Goal: Task Accomplishment & Management: Use online tool/utility

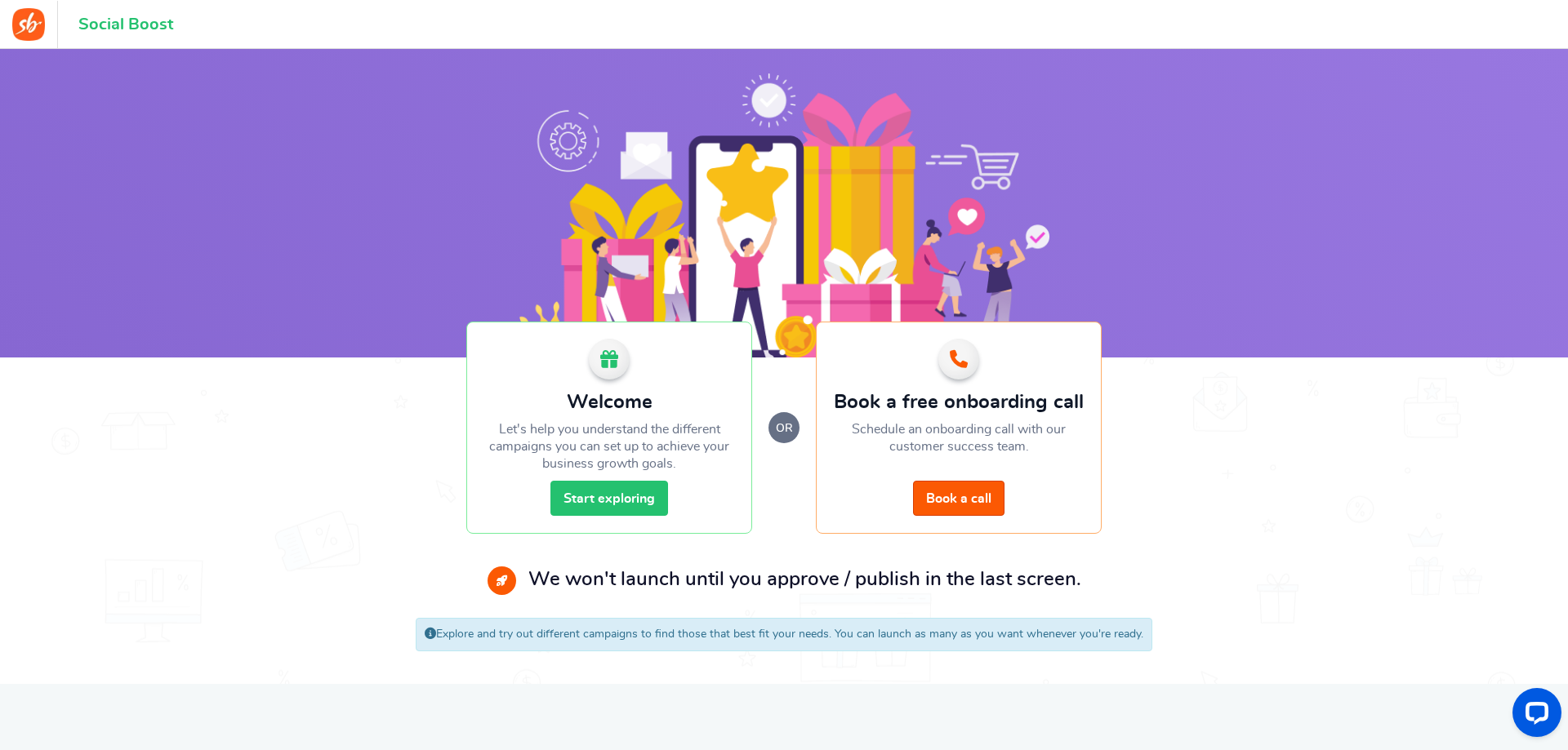
click at [640, 497] on link "Start exploring" at bounding box center [610, 499] width 118 height 35
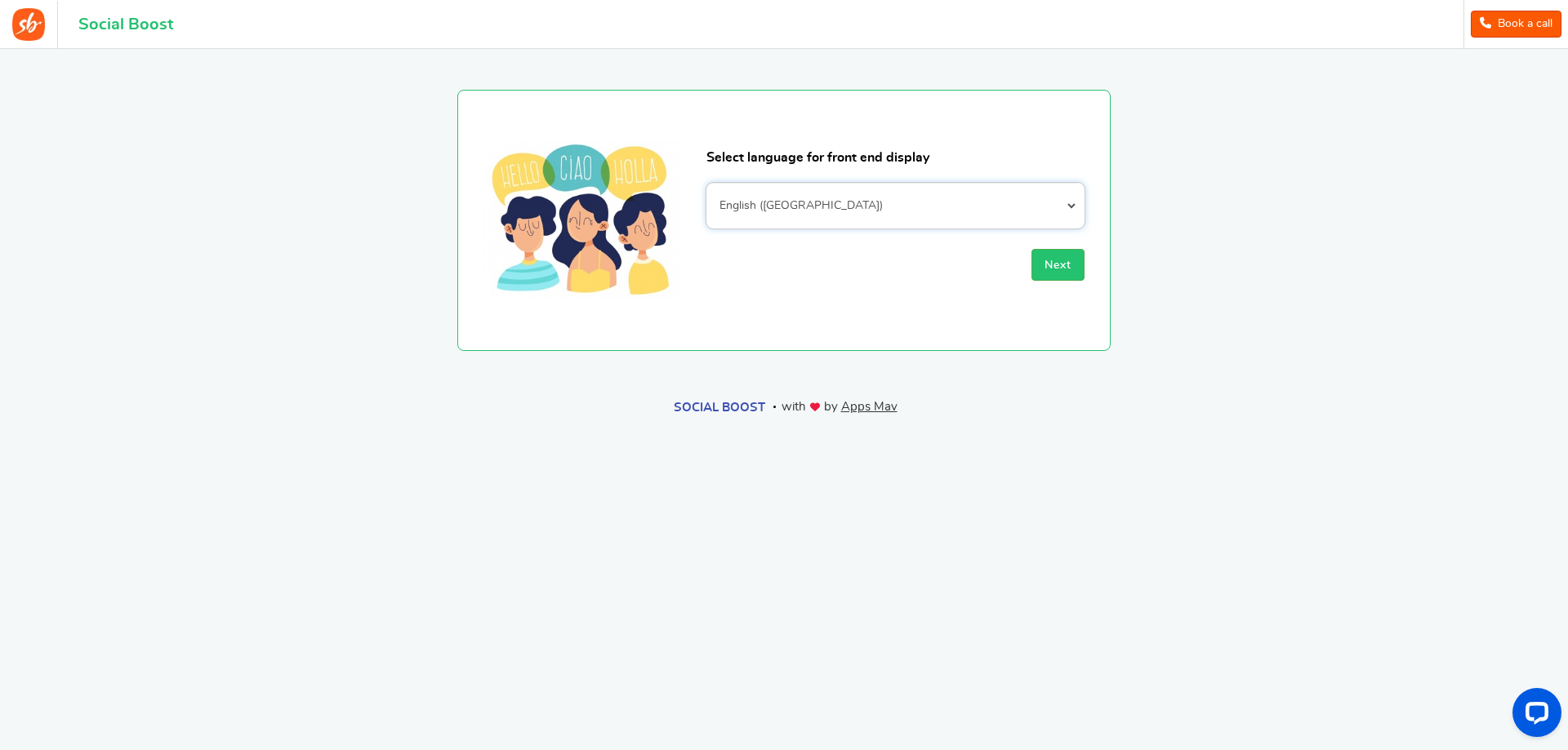
click at [824, 206] on select "Afrikaans Albanian Arabic Armenian Azerbaijani Basque Belarusian Bengali Bosnia…" at bounding box center [895, 206] width 378 height 46
click at [1357, 209] on section "Select language for front end display Afrikaans Albanian Arabic Armenian Azerba…" at bounding box center [784, 200] width 1176 height 302
click at [816, 191] on select "Afrikaans Albanian Arabic Armenian Azerbaijani Basque Belarusian Bengali Bosnia…" at bounding box center [895, 206] width 378 height 46
select select "id_ID"
click at [706, 183] on select "Afrikaans Albanian Arabic Armenian Azerbaijani Basque Belarusian Bengali Bosnia…" at bounding box center [895, 206] width 378 height 46
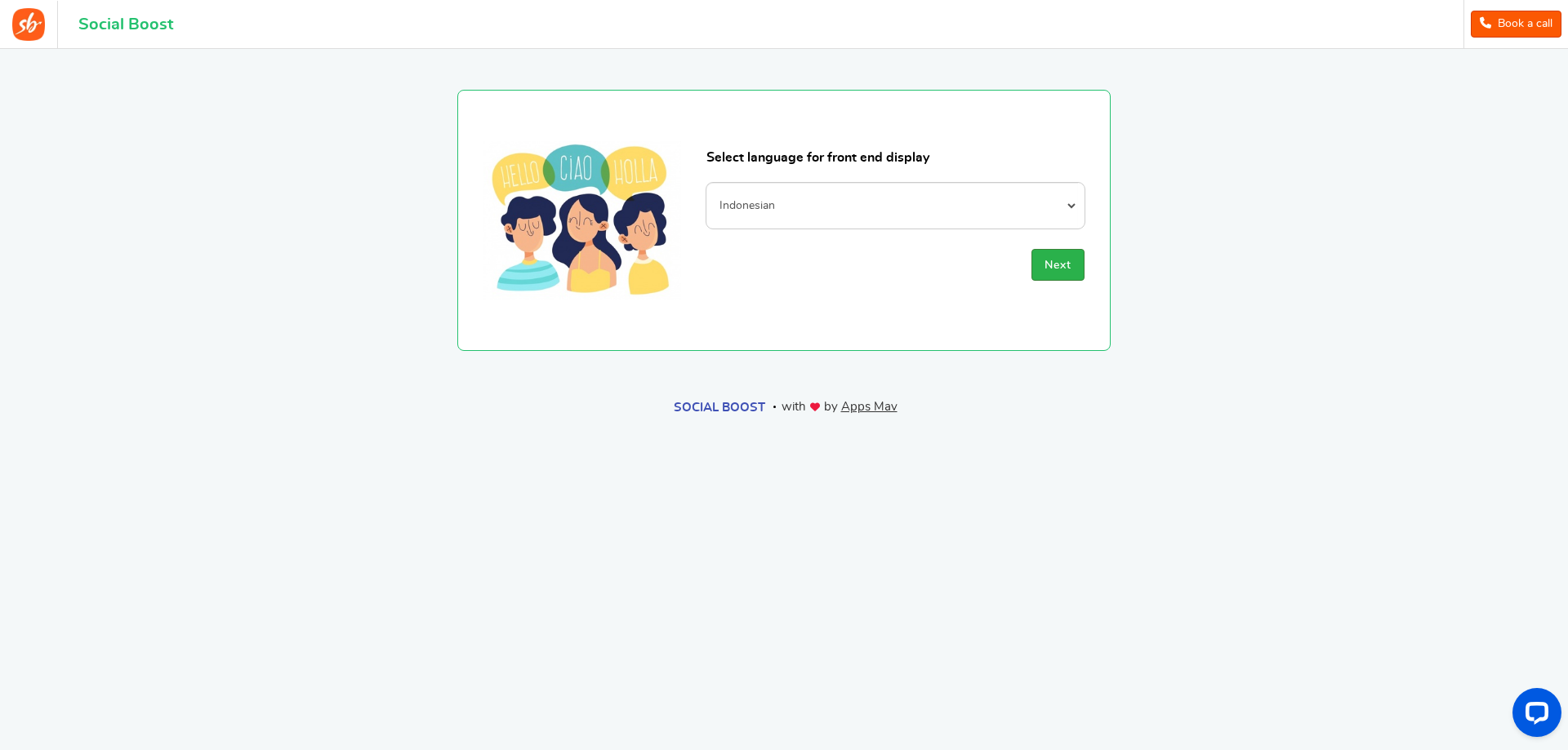
click at [1053, 261] on span "Next" at bounding box center [1058, 265] width 27 height 11
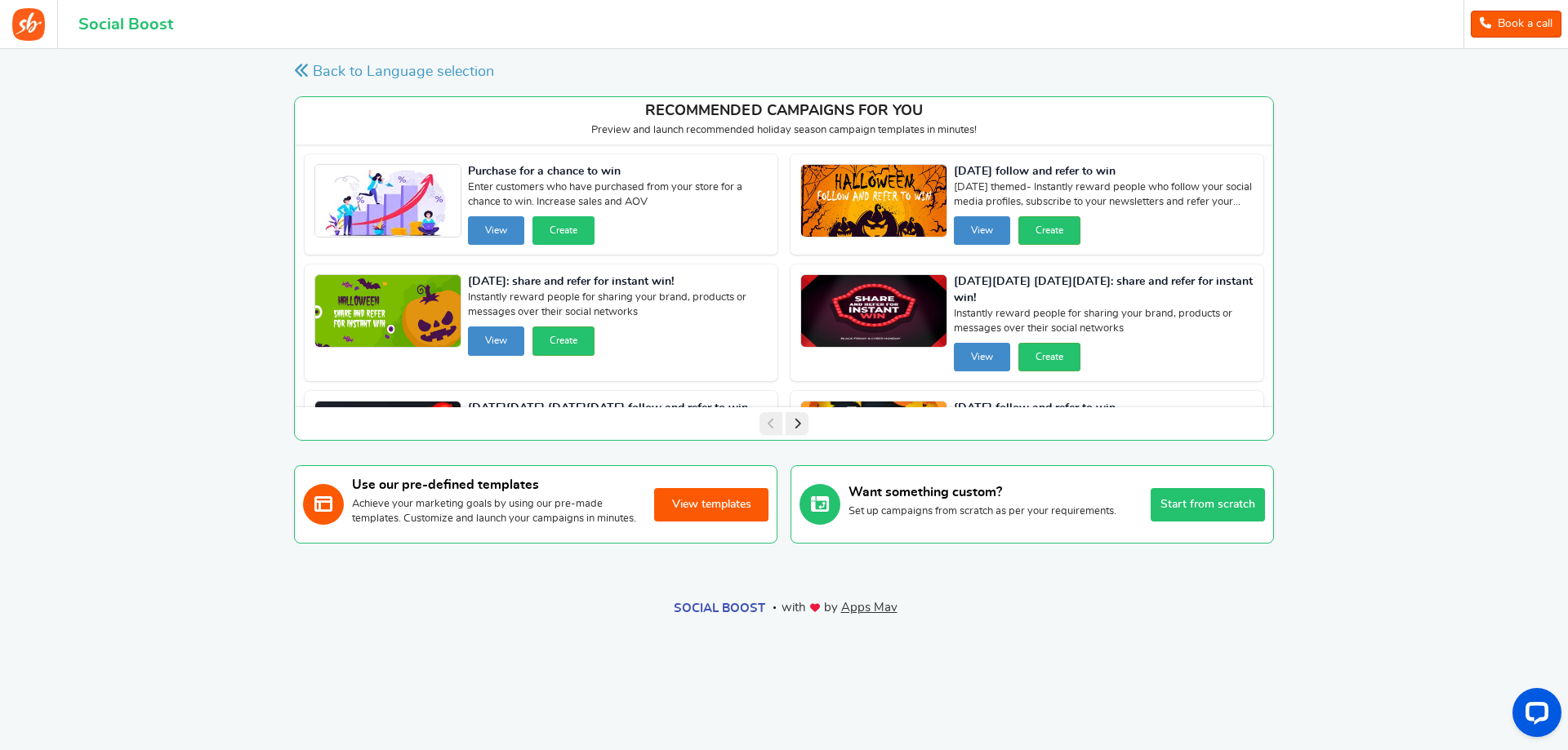
click at [558, 230] on button "Create" at bounding box center [563, 230] width 62 height 29
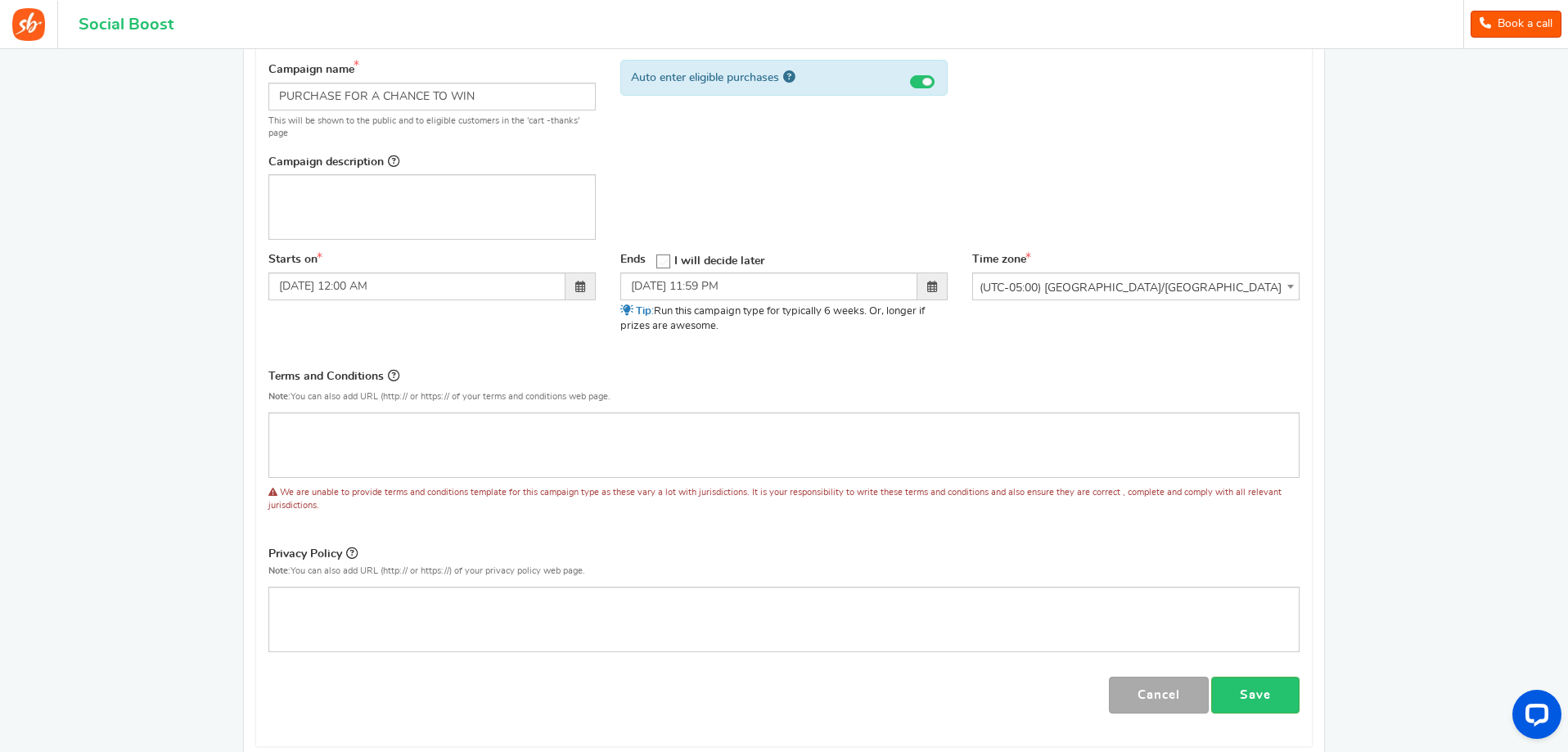
scroll to position [245, 0]
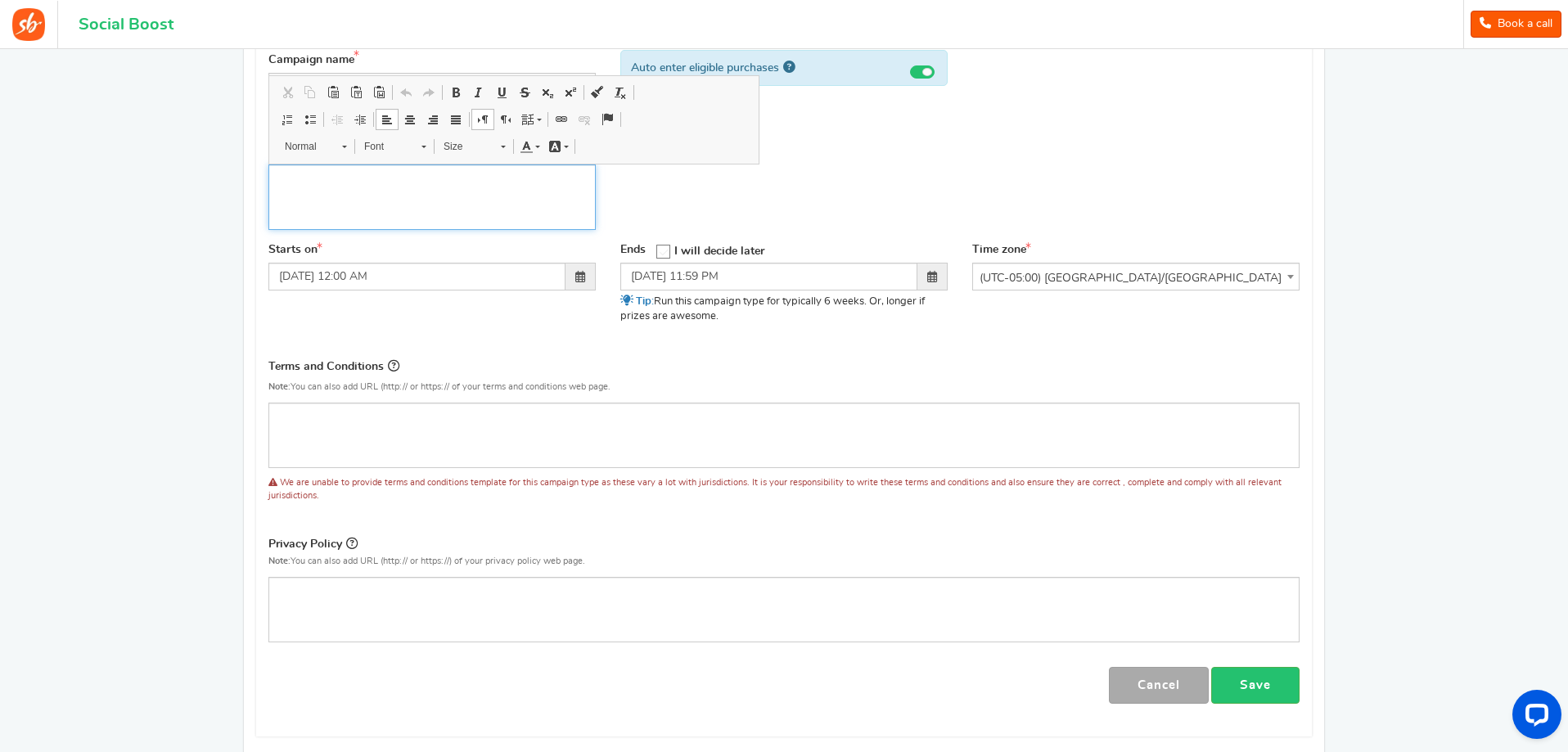
click at [445, 196] on div "Editor, competition_desc" at bounding box center [432, 197] width 327 height 66
click at [1408, 219] on div "Back to campaign selection Welcome back Continue setting up your 'PURCHASE FOR …" at bounding box center [784, 322] width 1568 height 1037
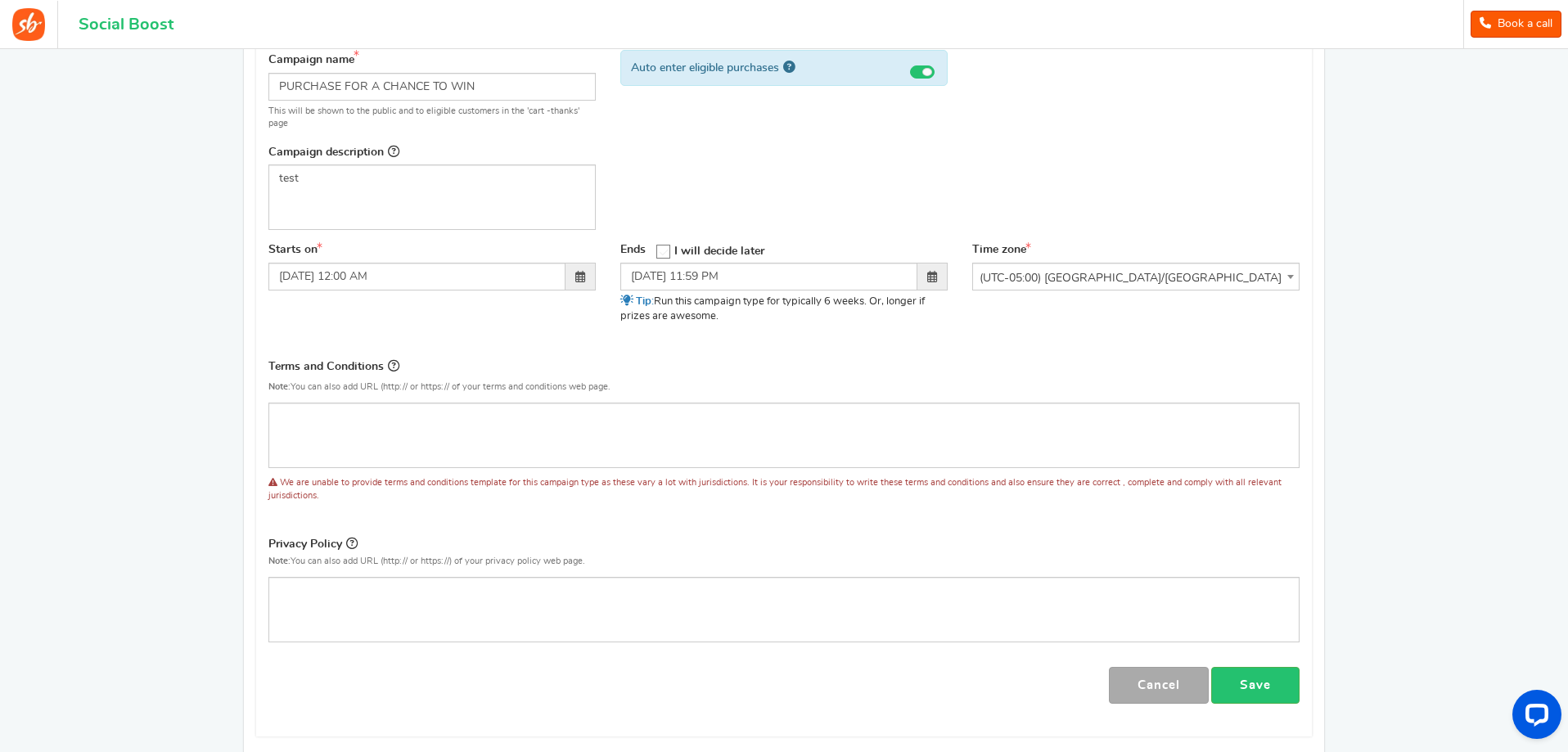
click at [1146, 292] on body "For the best experience, view this on a desktop! Social Boost Book a call 0 WAR…" at bounding box center [784, 360] width 1568 height 1114
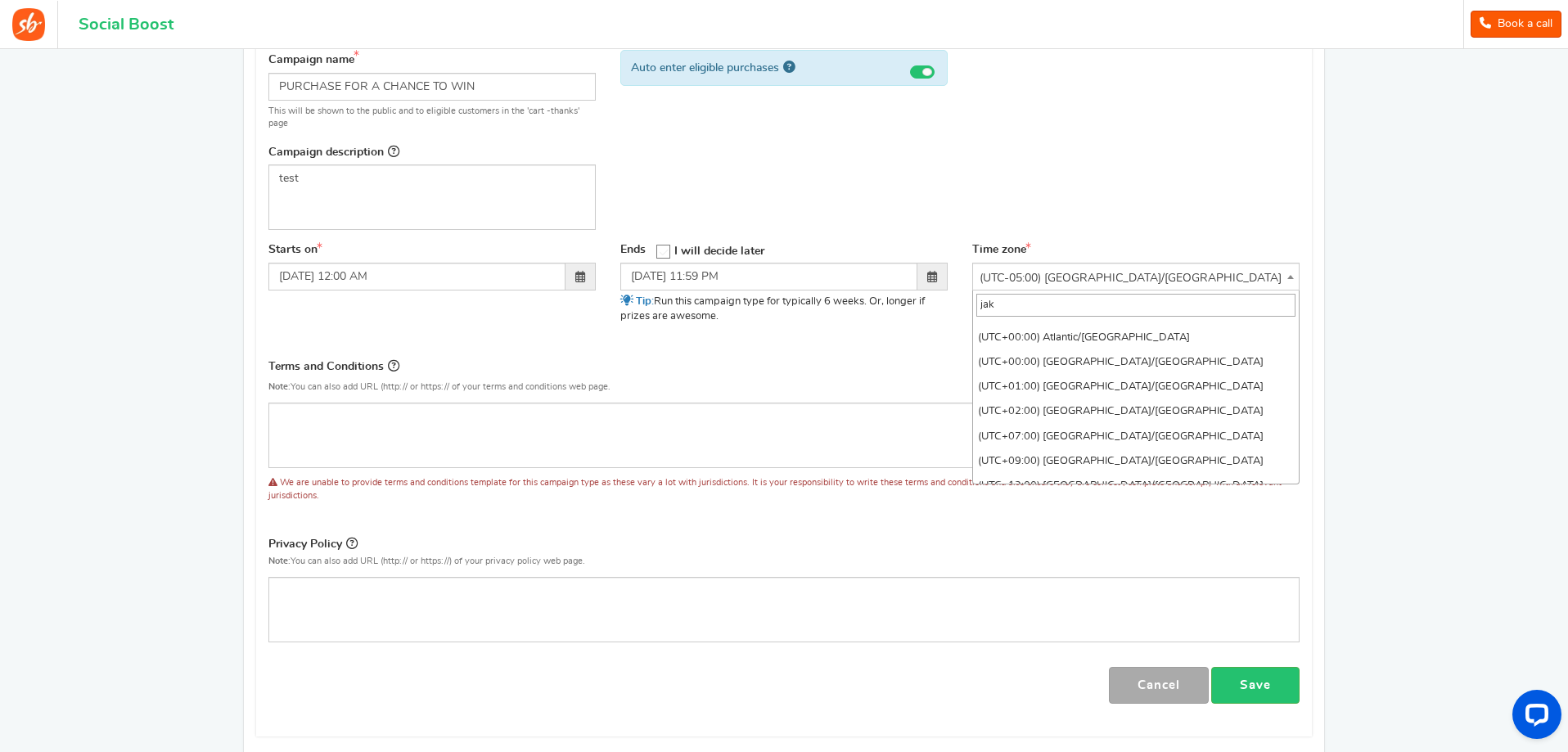
scroll to position [0, 0]
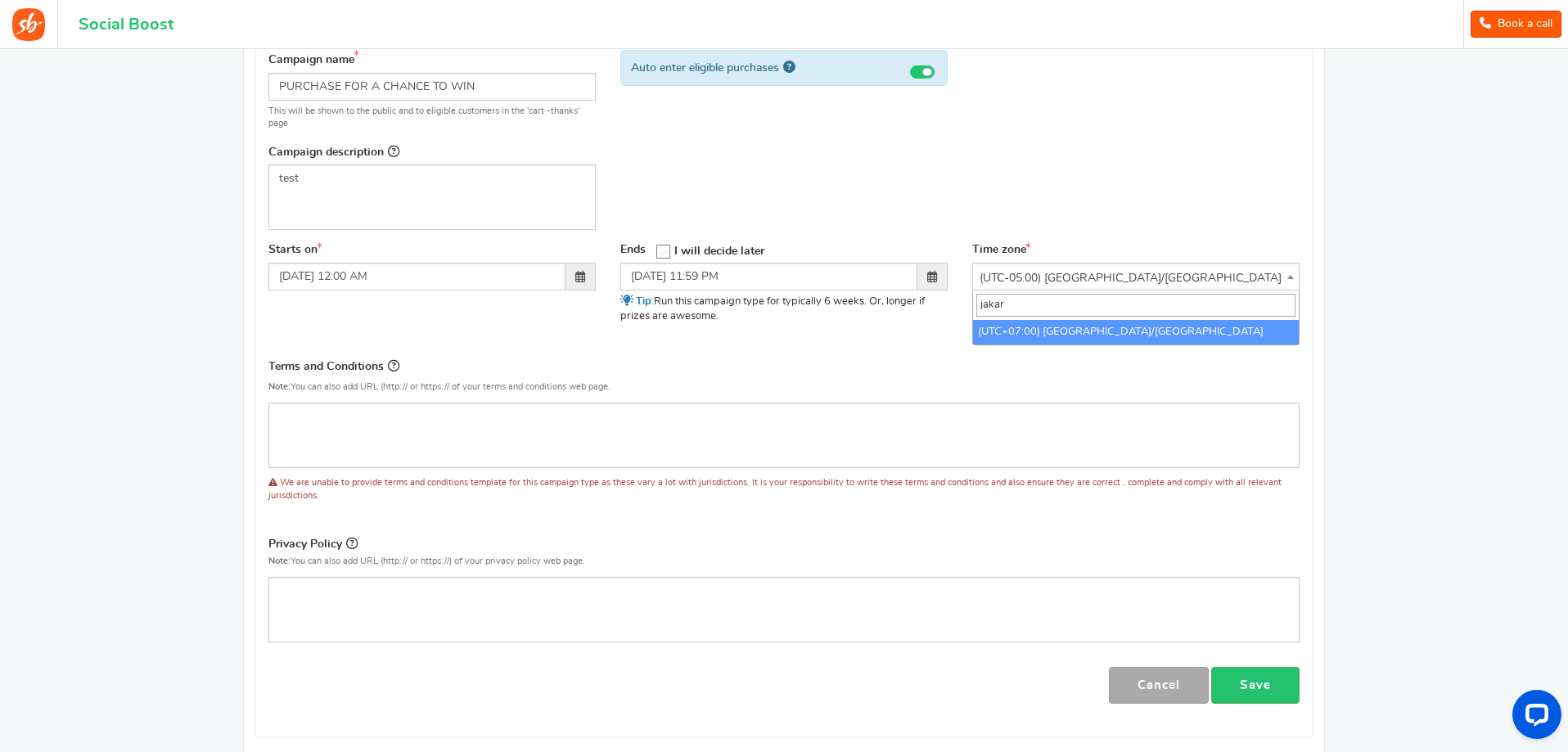
type input "jakar"
select select "[GEOGRAPHIC_DATA]/[GEOGRAPHIC_DATA]"
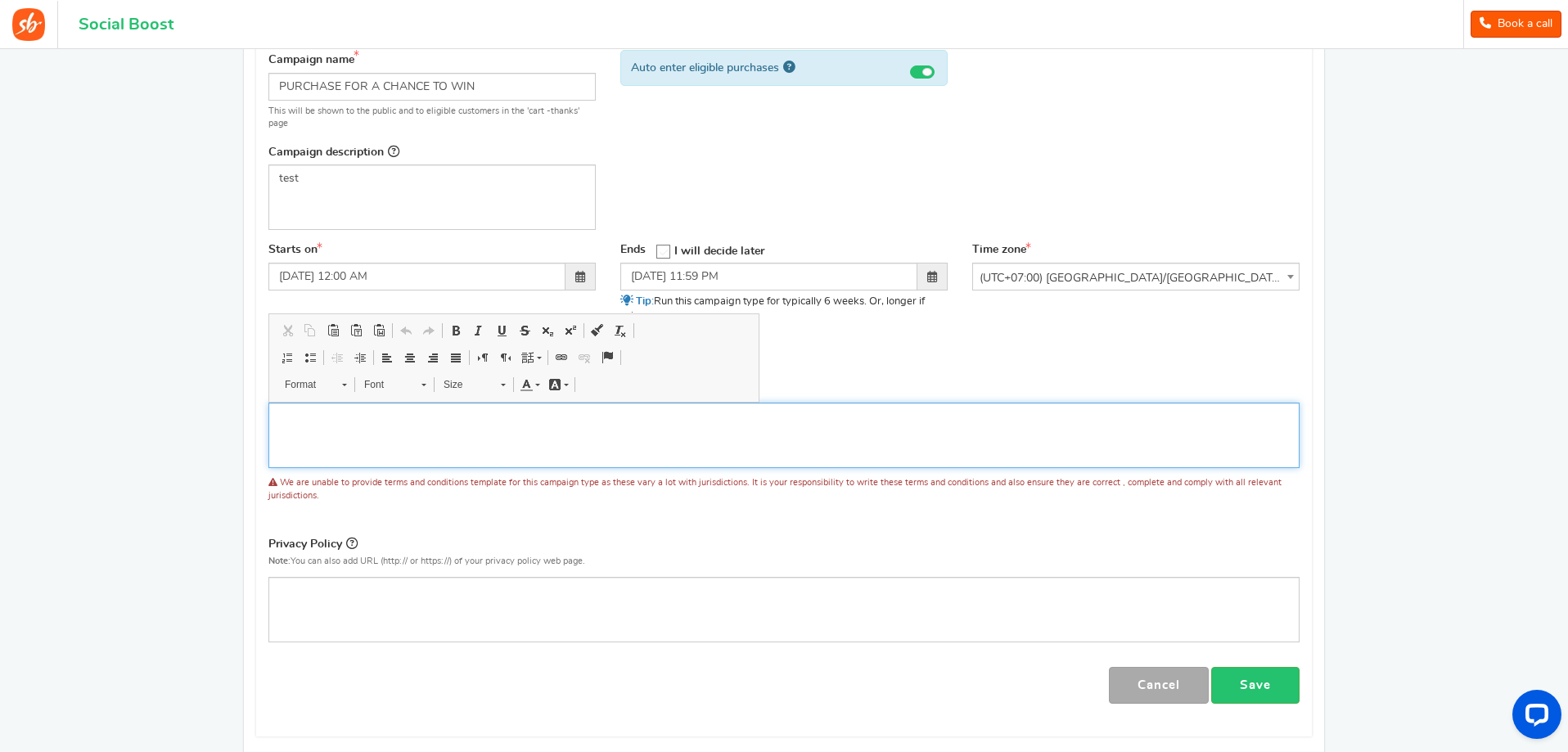
click at [669, 460] on div "Editor, competition_terms" at bounding box center [784, 435] width 1031 height 66
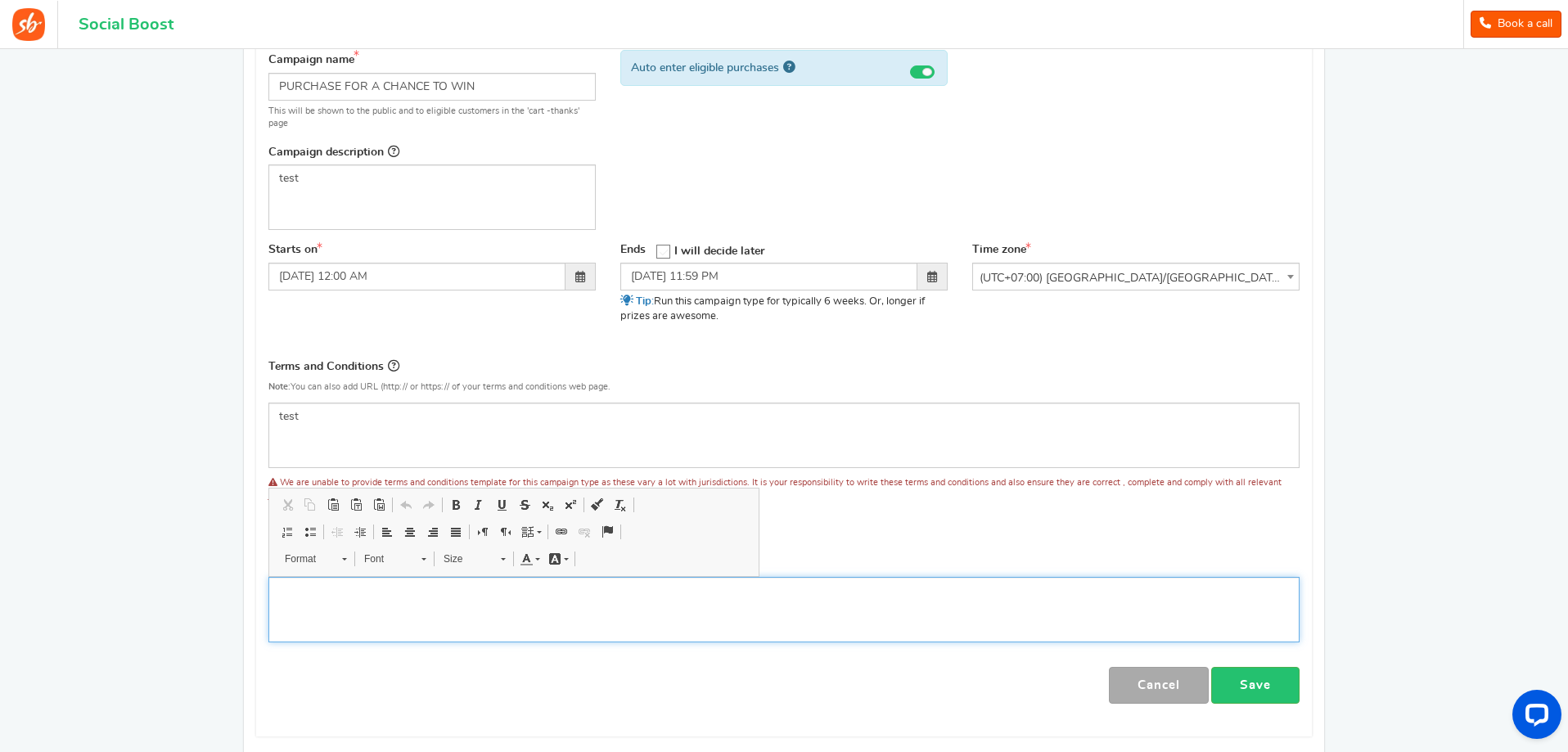
click at [489, 618] on div "Editor, competition_privacy" at bounding box center [784, 609] width 1031 height 66
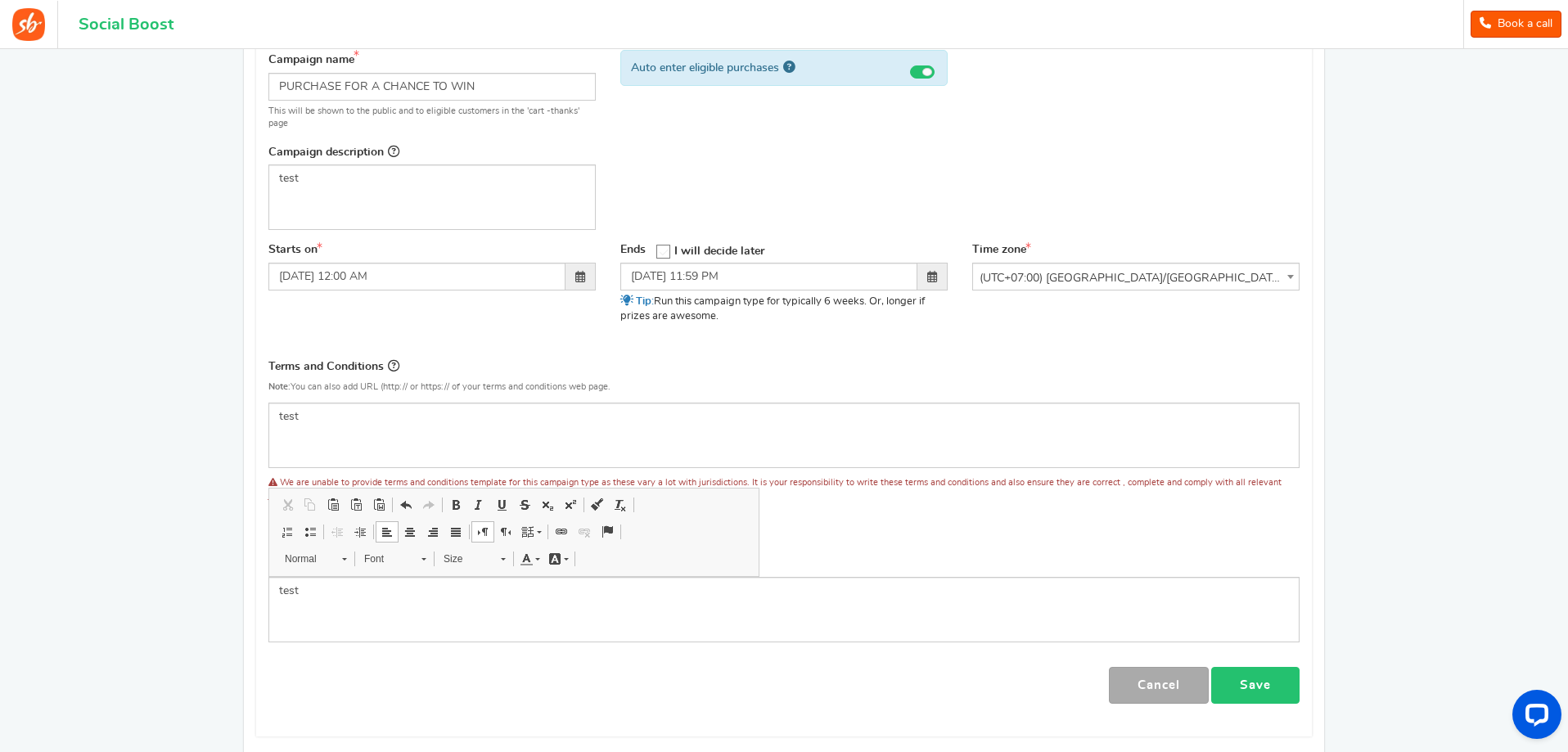
click at [1265, 682] on link "Save" at bounding box center [1255, 686] width 89 height 37
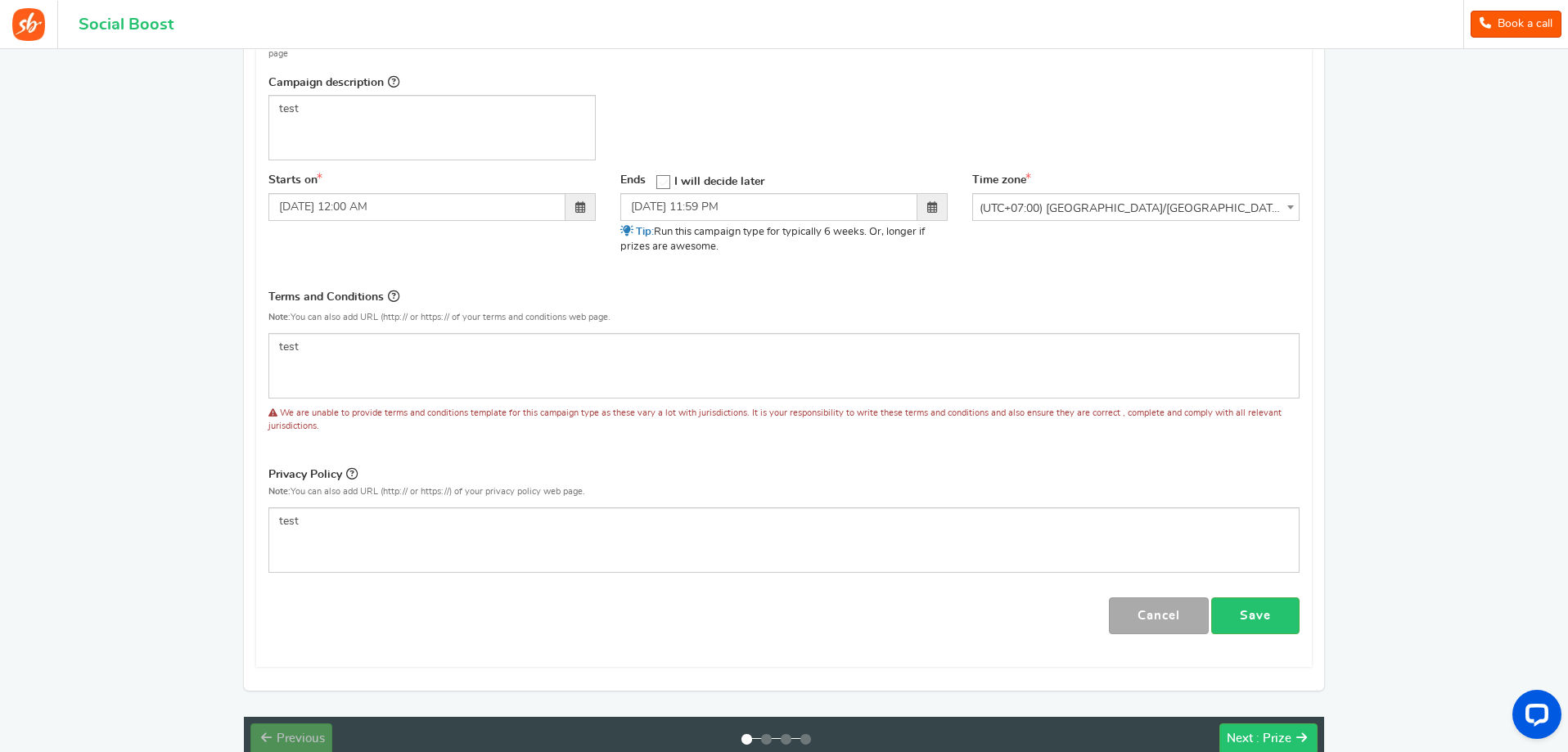
scroll to position [328, 0]
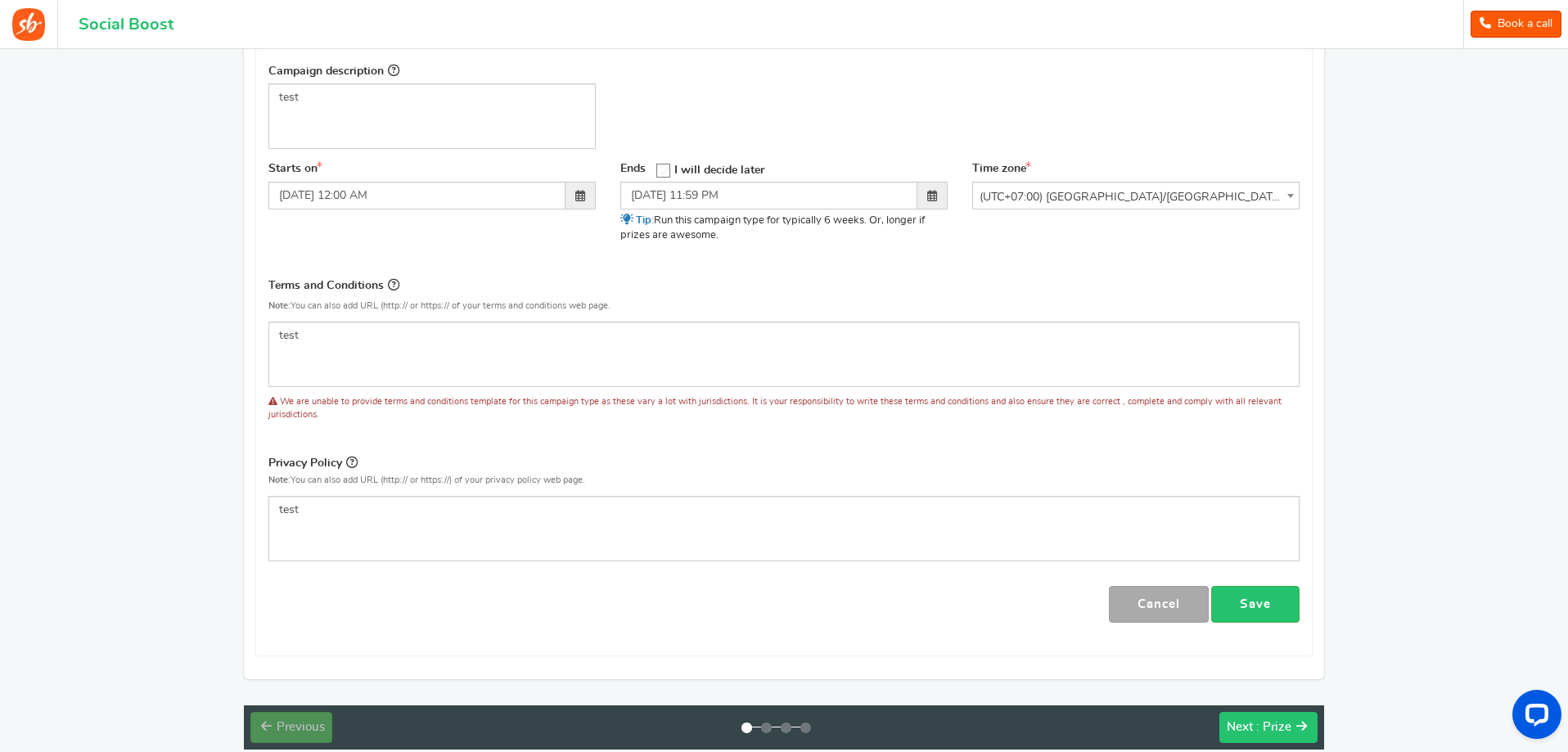
click at [1269, 722] on span ": Prize" at bounding box center [1274, 727] width 35 height 12
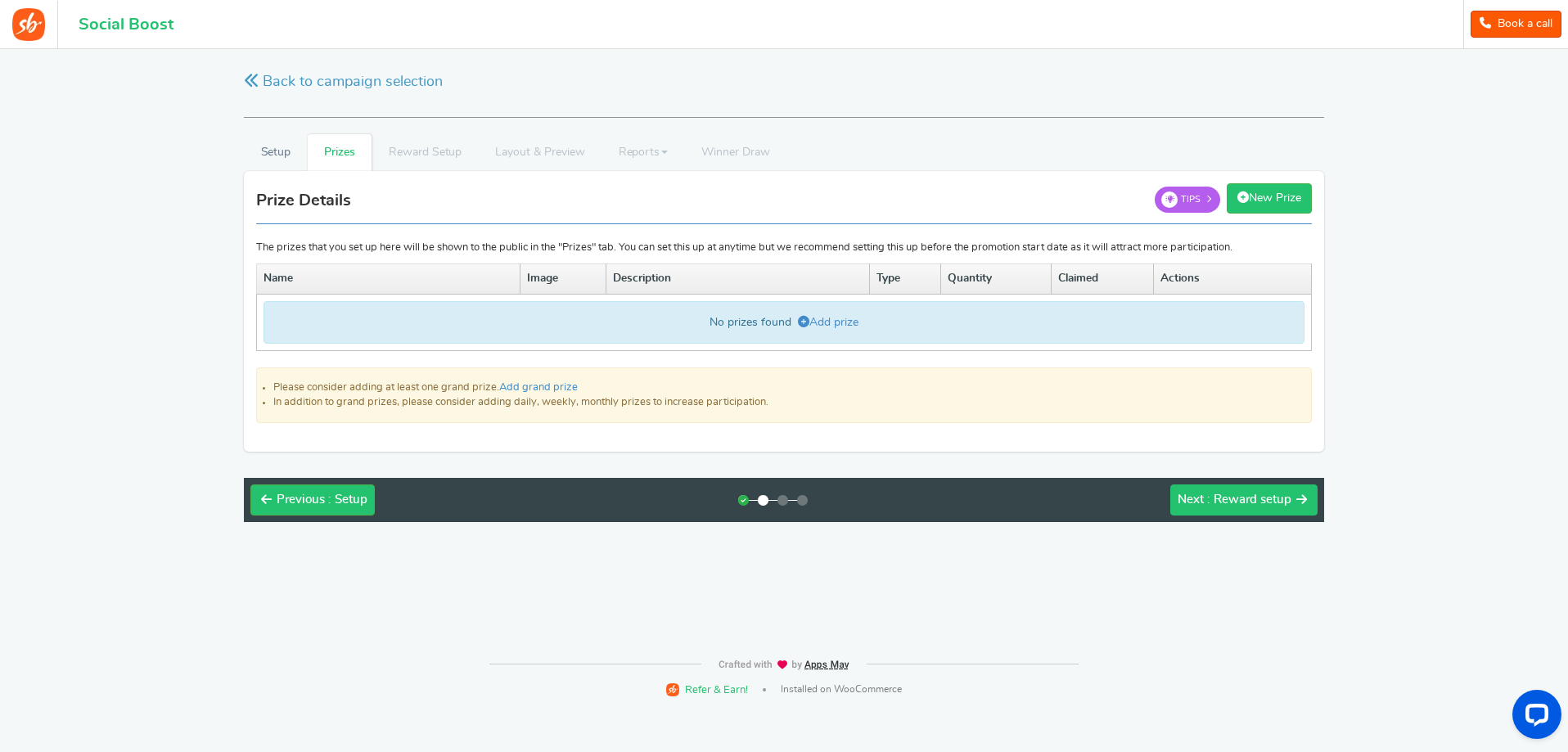
scroll to position [0, 0]
click at [812, 323] on link "Add prize" at bounding box center [830, 322] width 61 height 11
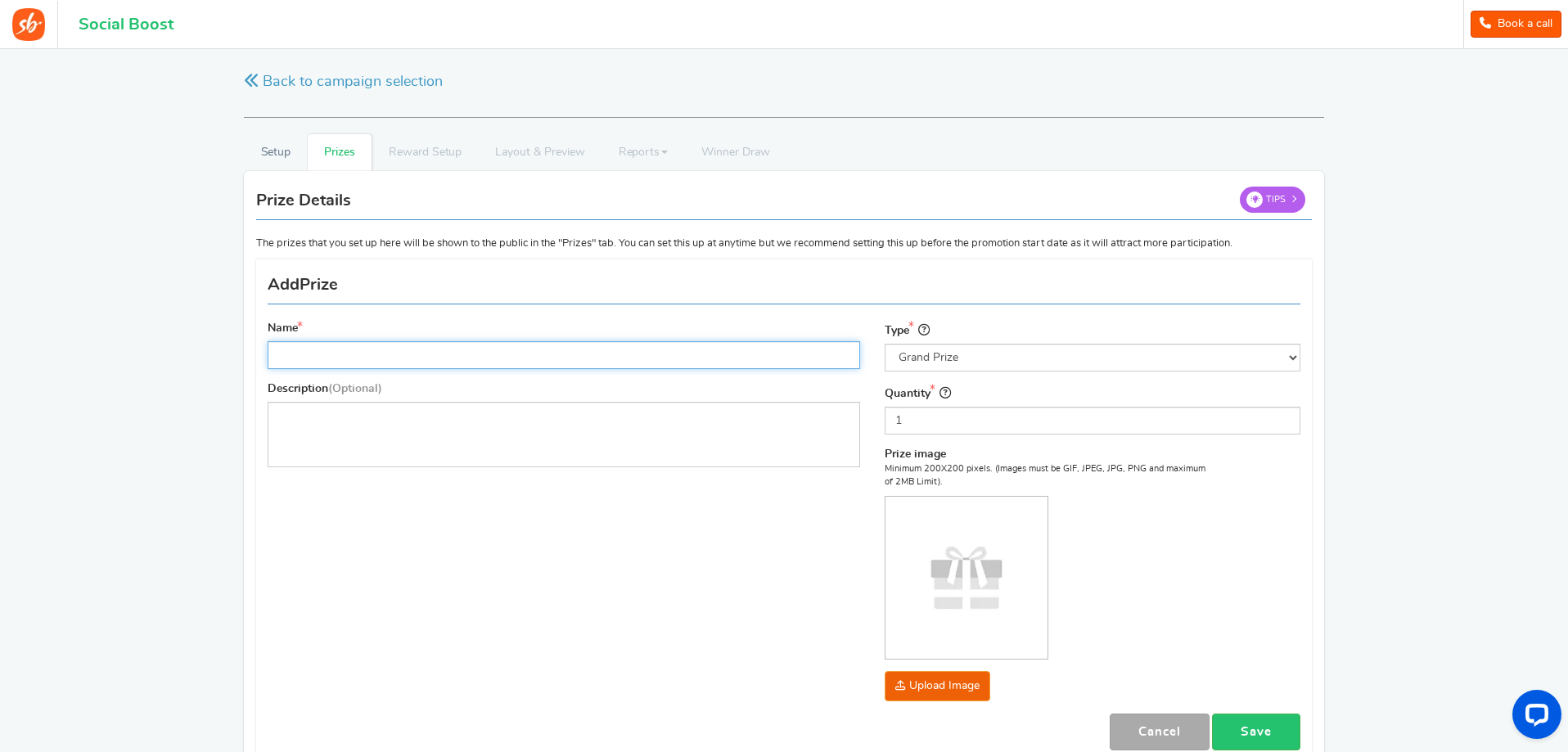
click at [456, 359] on input "Name" at bounding box center [564, 355] width 592 height 28
type input "test"
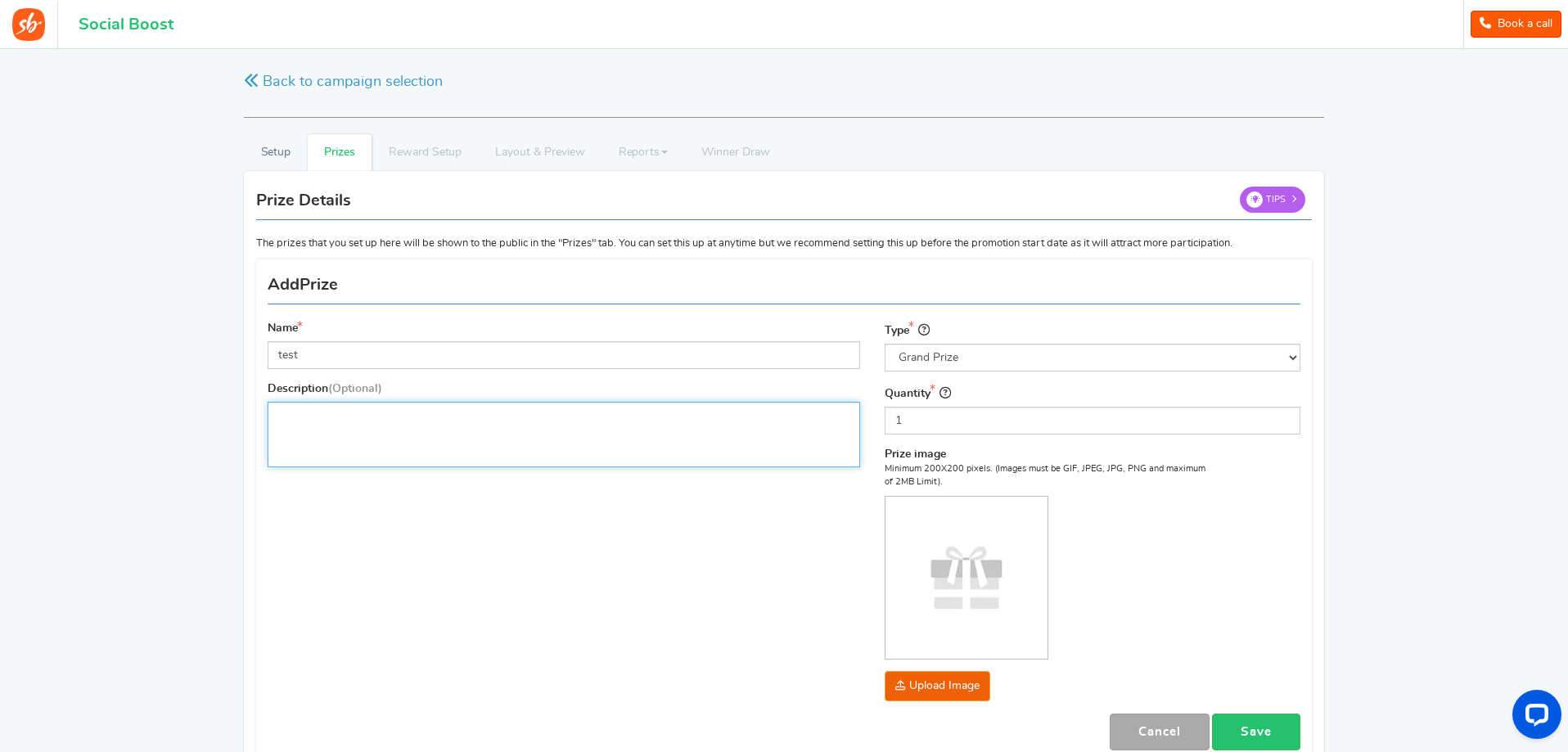
click at [400, 431] on div "Editor, prize_description" at bounding box center [564, 435] width 592 height 66
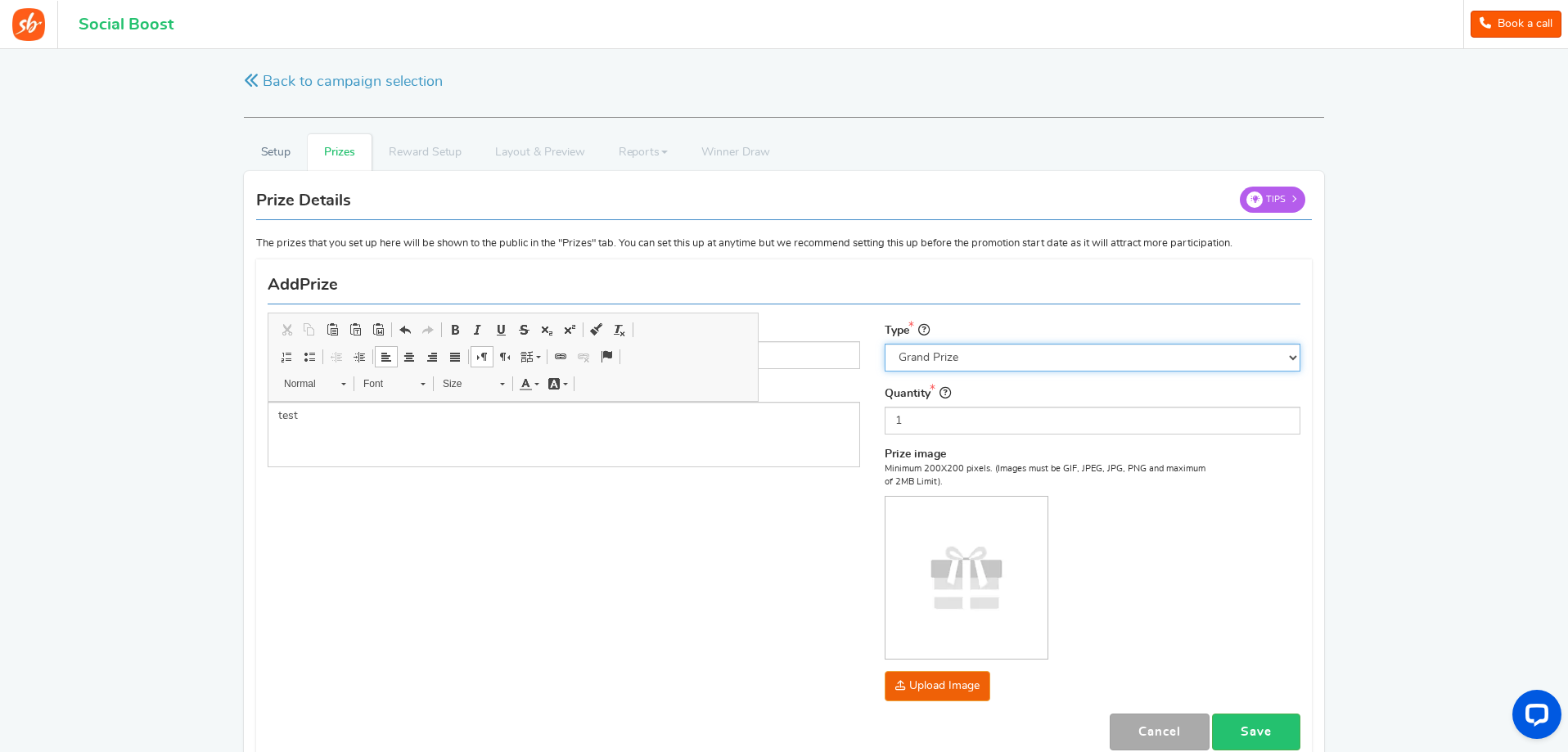
click at [1034, 358] on select "Select the prize type Grand Prize Daily Prize Weekly Prize Monthly Prize" at bounding box center [1092, 358] width 416 height 28
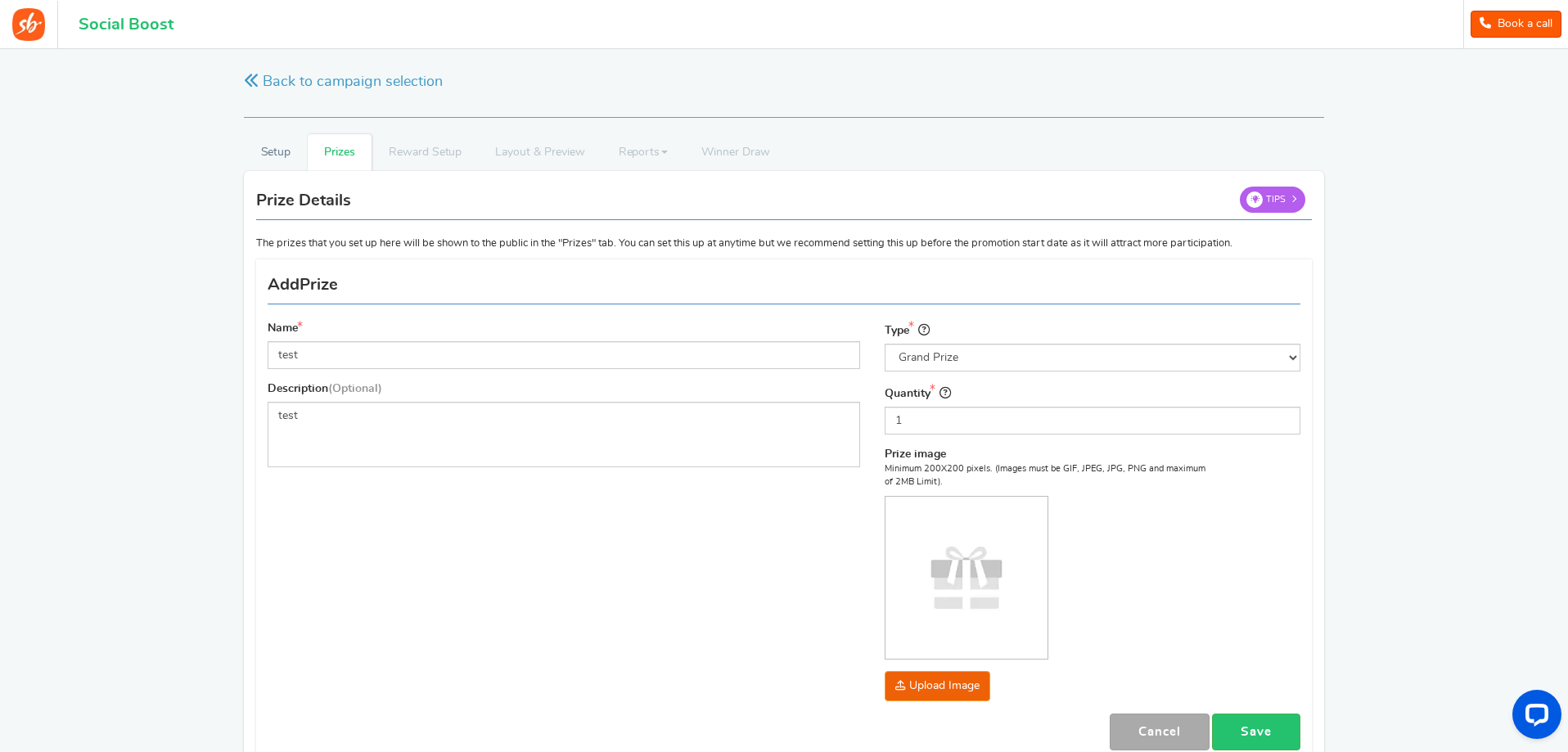
click at [1446, 290] on div "RECOMMENDED CAMPAIGNS FOR YOU New Preview and launch recommended holiday season…" at bounding box center [784, 435] width 1568 height 772
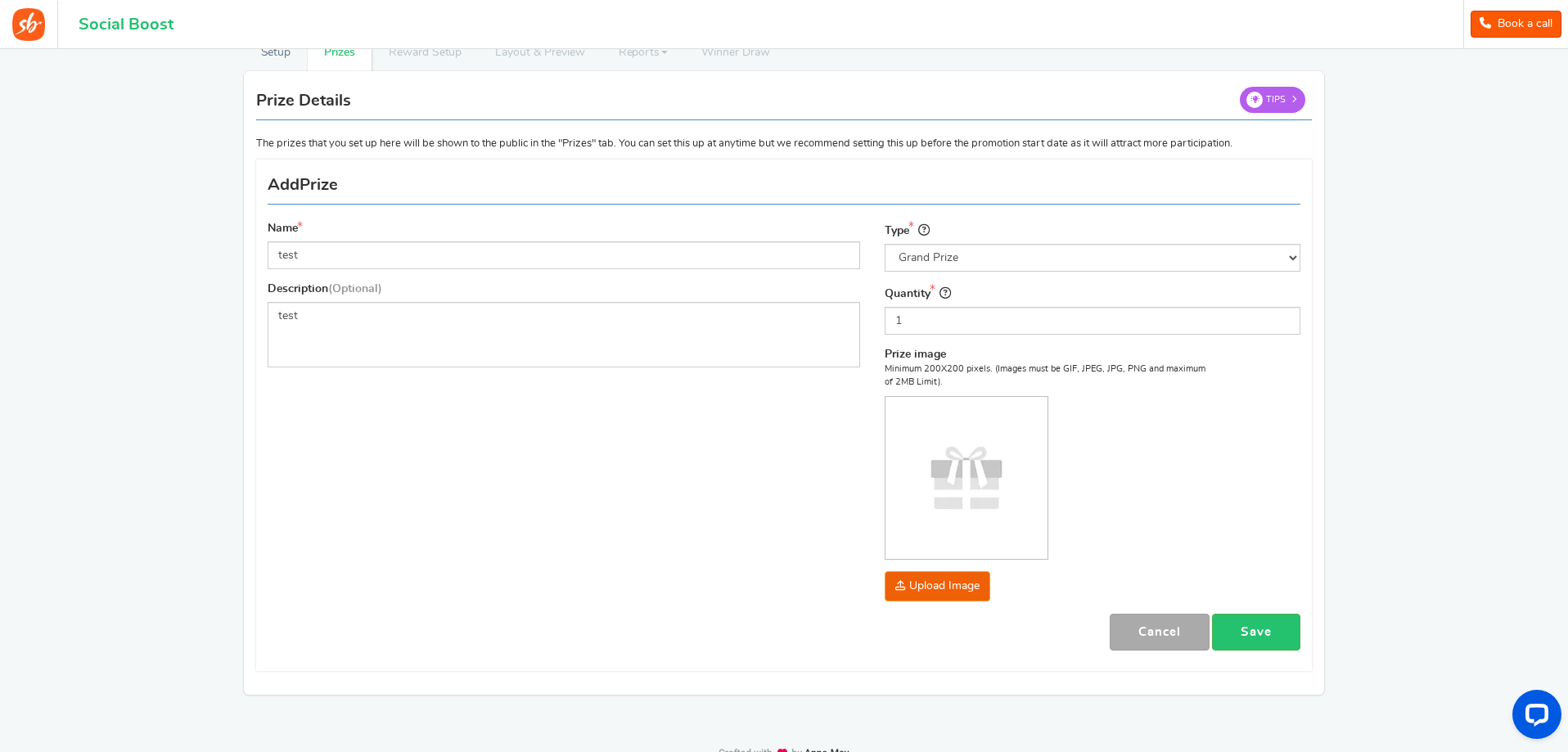
scroll to position [147, 0]
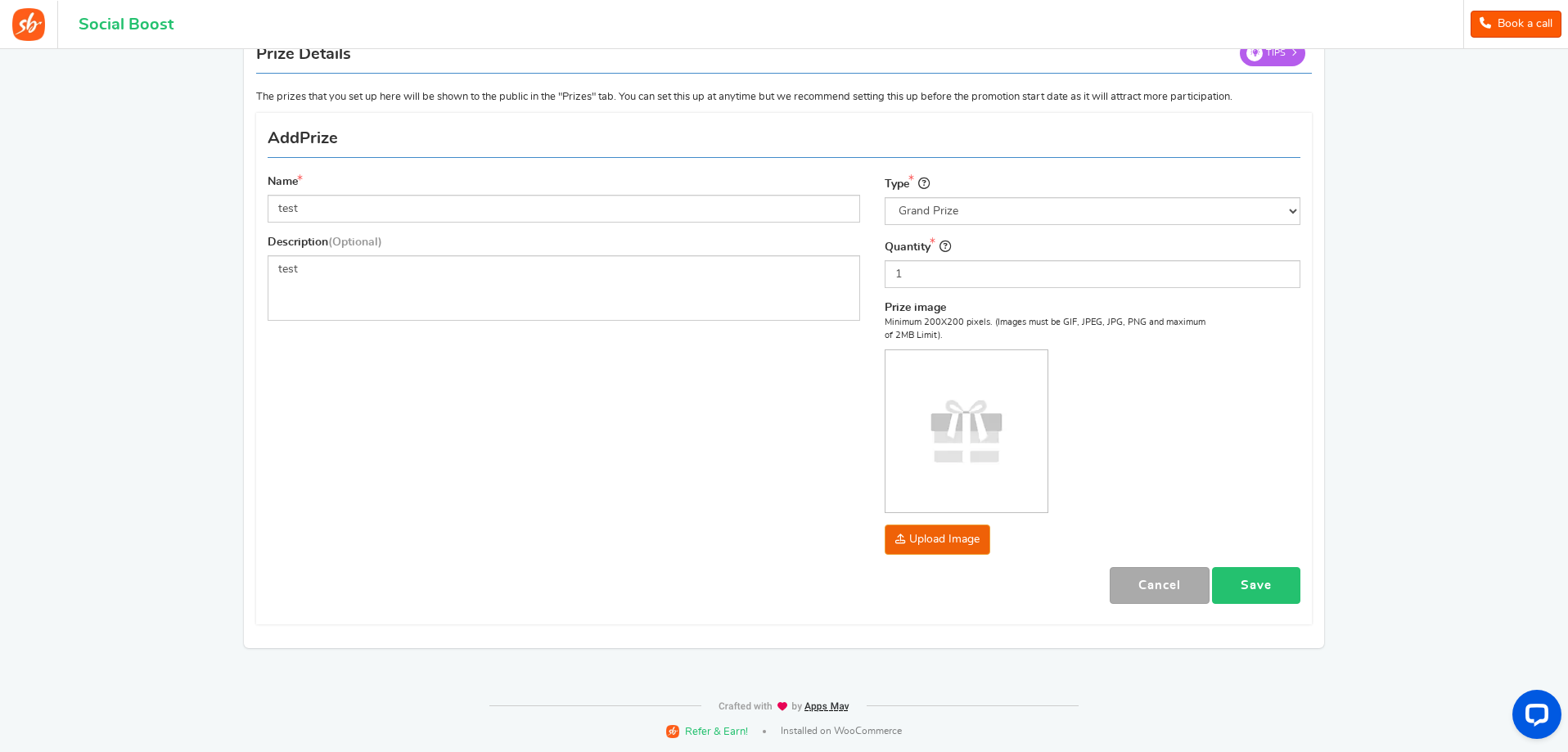
click at [1262, 583] on link "Save" at bounding box center [1256, 586] width 89 height 37
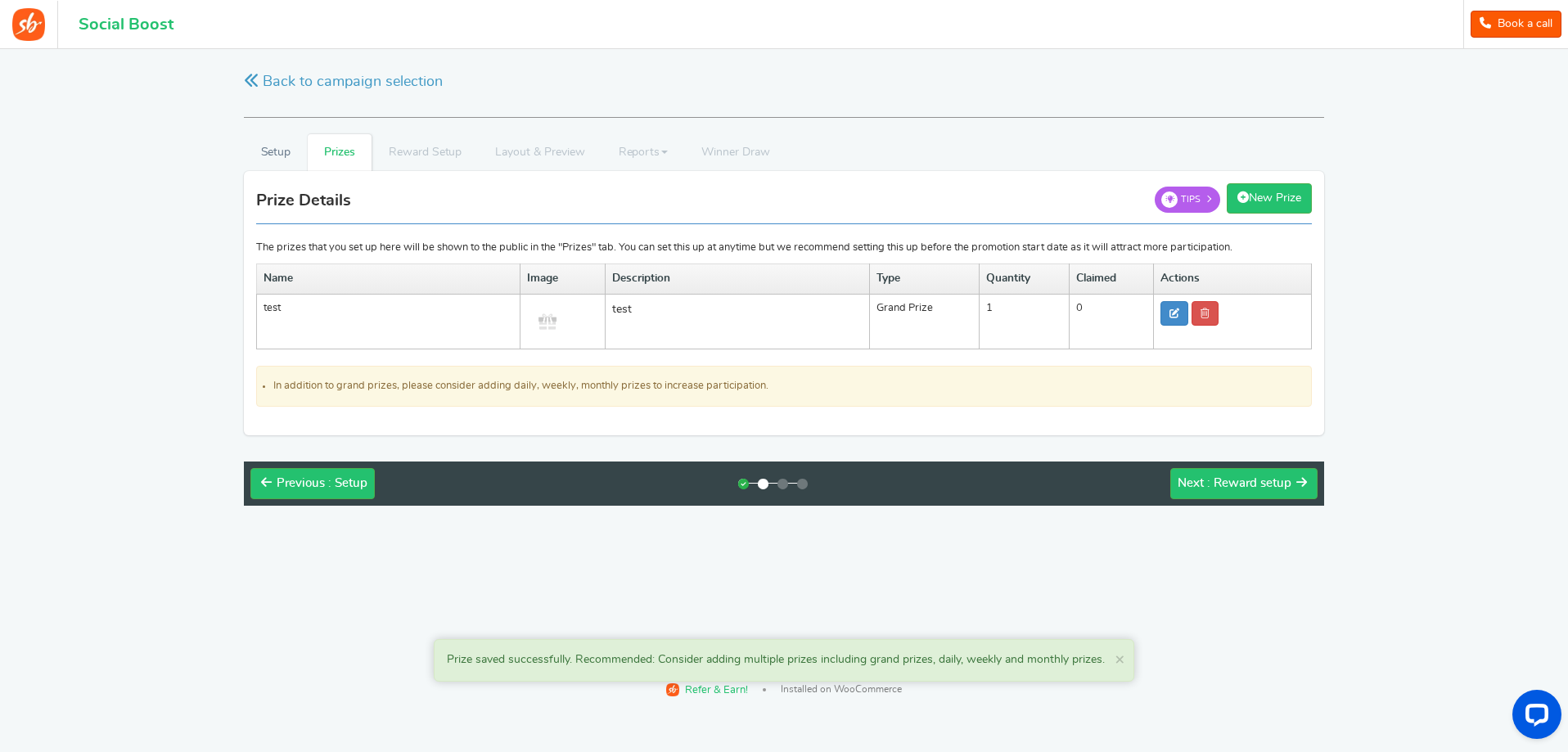
scroll to position [0, 0]
click at [1218, 475] on div "Next : Reward setup" at bounding box center [1235, 483] width 113 height 17
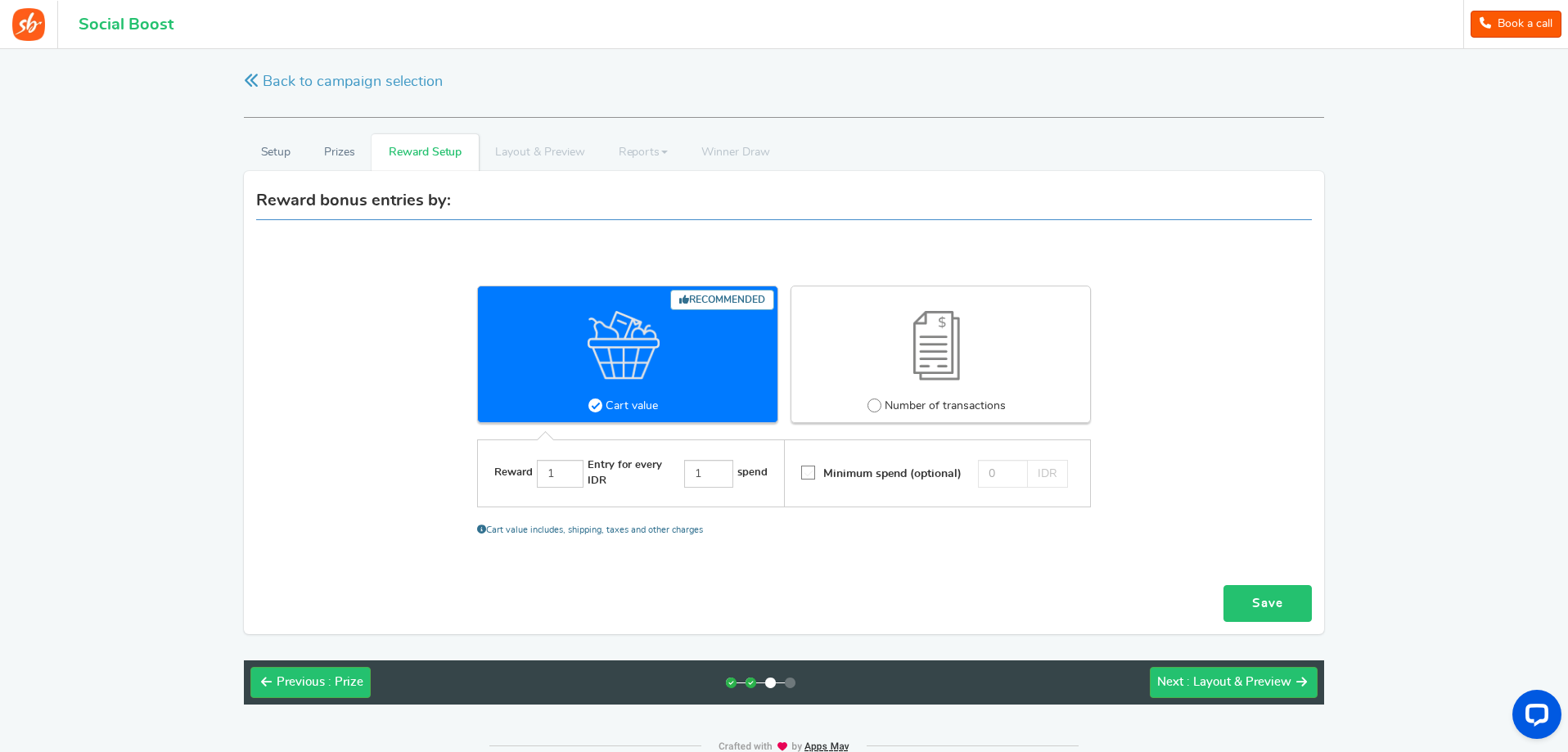
click at [1266, 607] on link "Save" at bounding box center [1267, 603] width 89 height 37
click at [1212, 682] on span ": Layout & Preview" at bounding box center [1239, 682] width 105 height 12
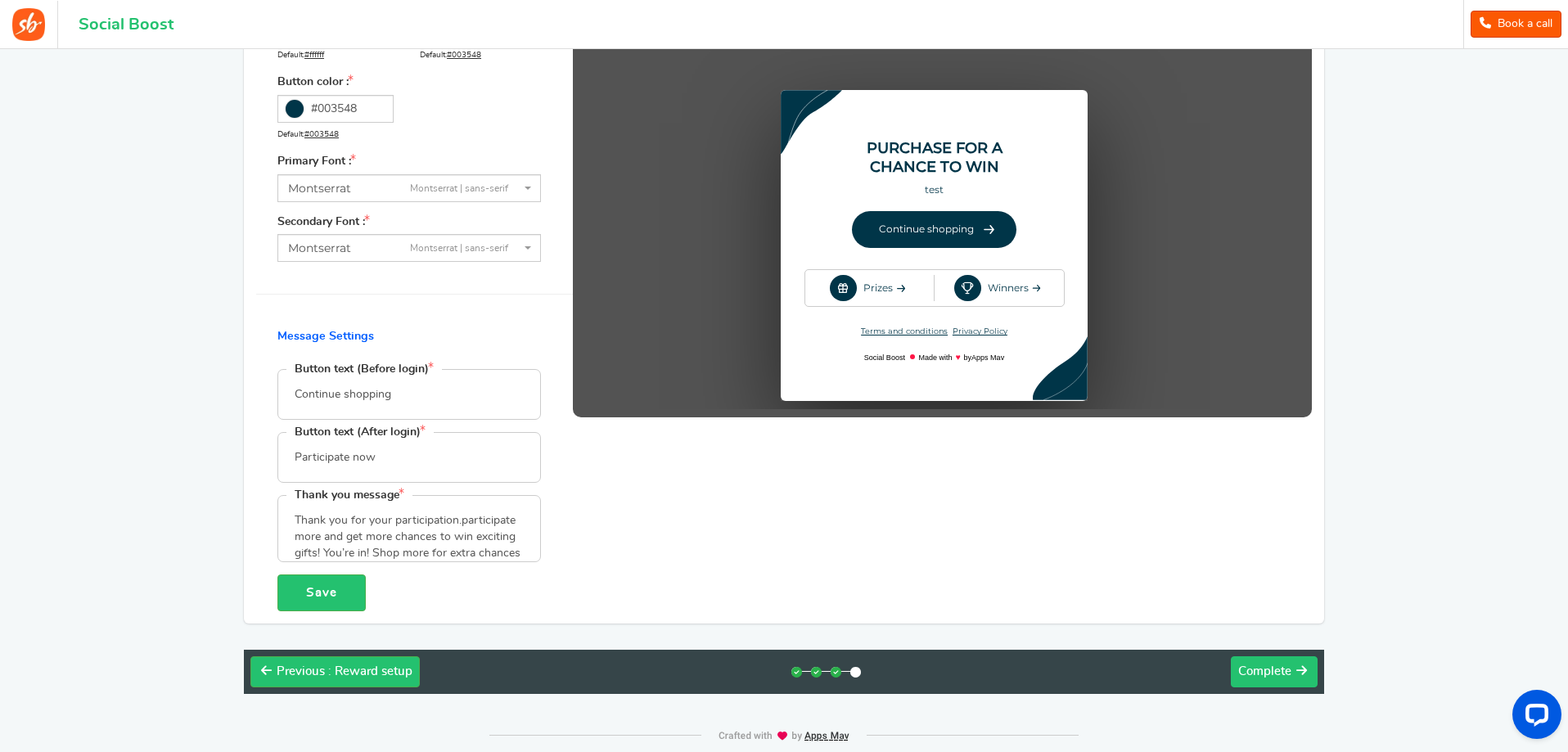
scroll to position [388, 0]
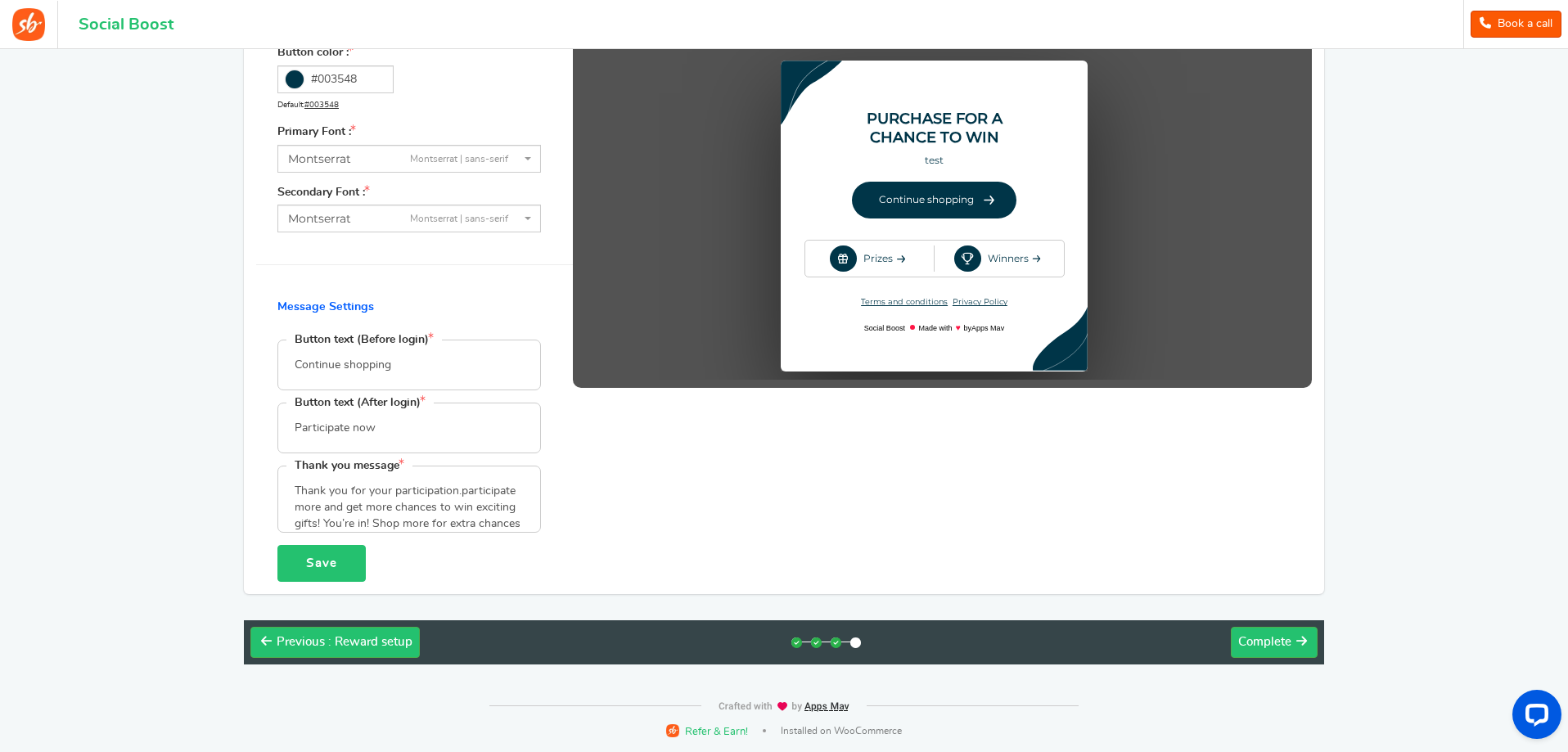
click at [328, 555] on button "Save" at bounding box center [322, 564] width 89 height 37
click at [1246, 642] on span "Complete" at bounding box center [1265, 641] width 53 height 12
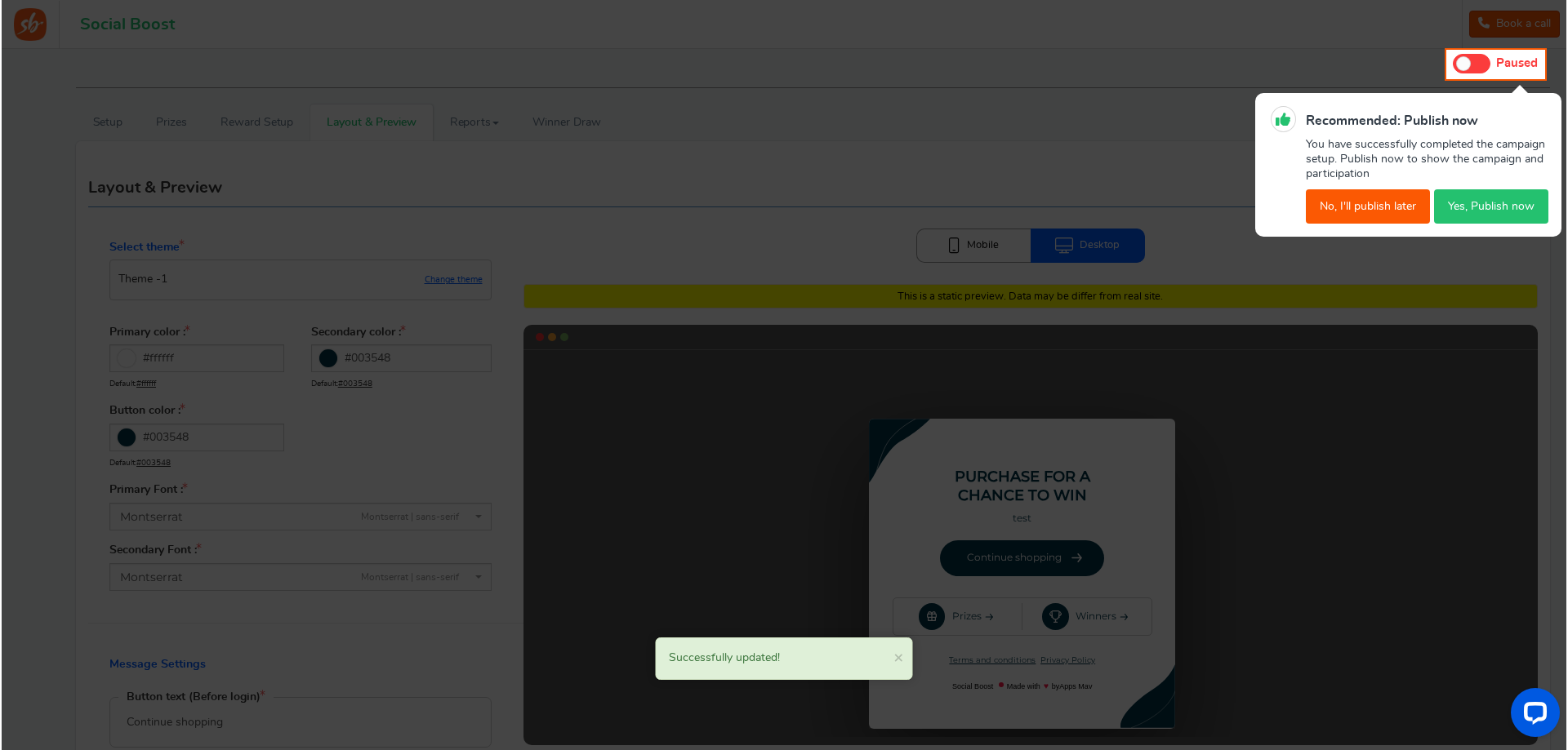
scroll to position [0, 0]
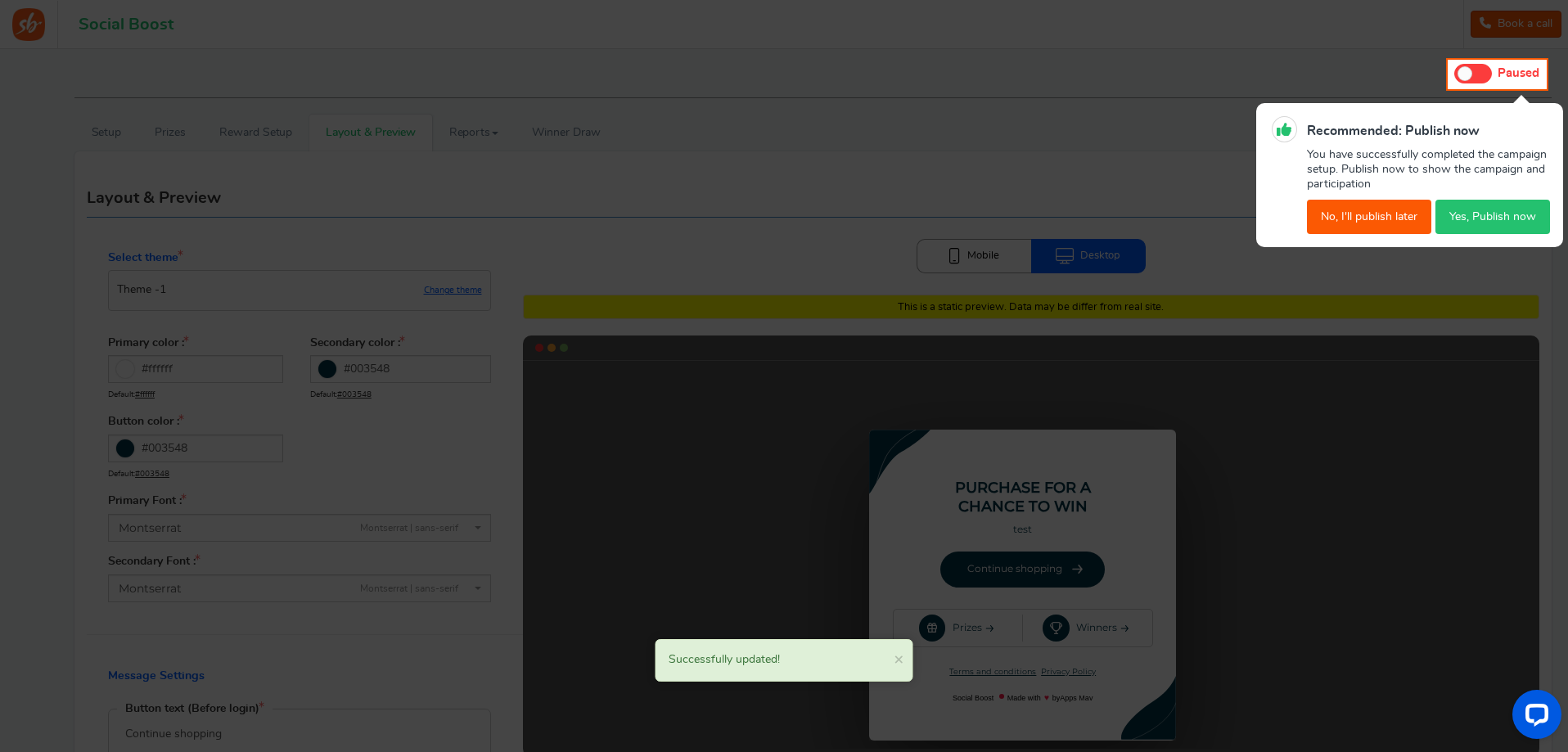
click at [1490, 217] on button "Yes, Publish now" at bounding box center [1492, 216] width 114 height 34
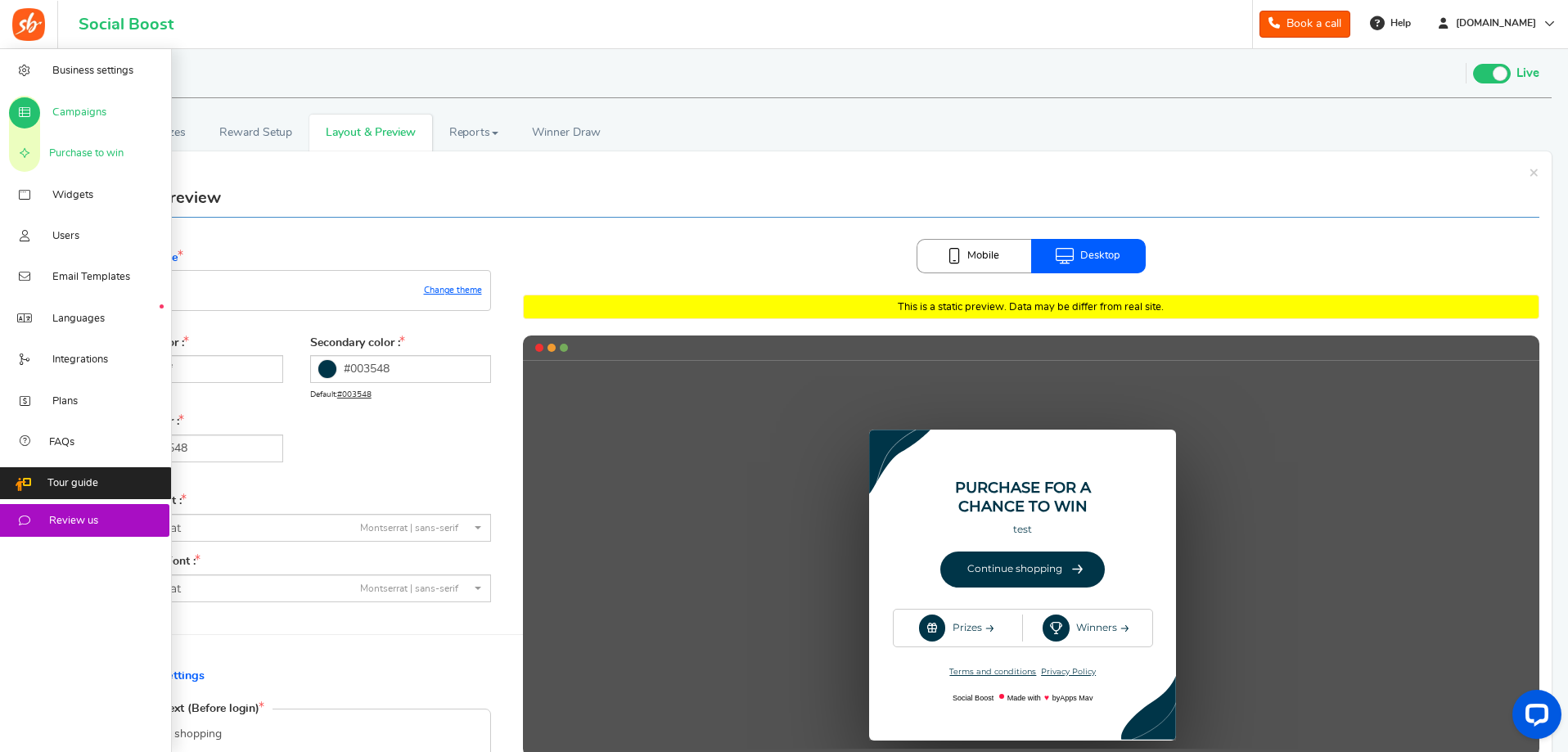
click at [89, 149] on span "Purchase to win" at bounding box center [86, 154] width 75 height 15
